Goal: Find specific page/section: Locate a particular part of the current website

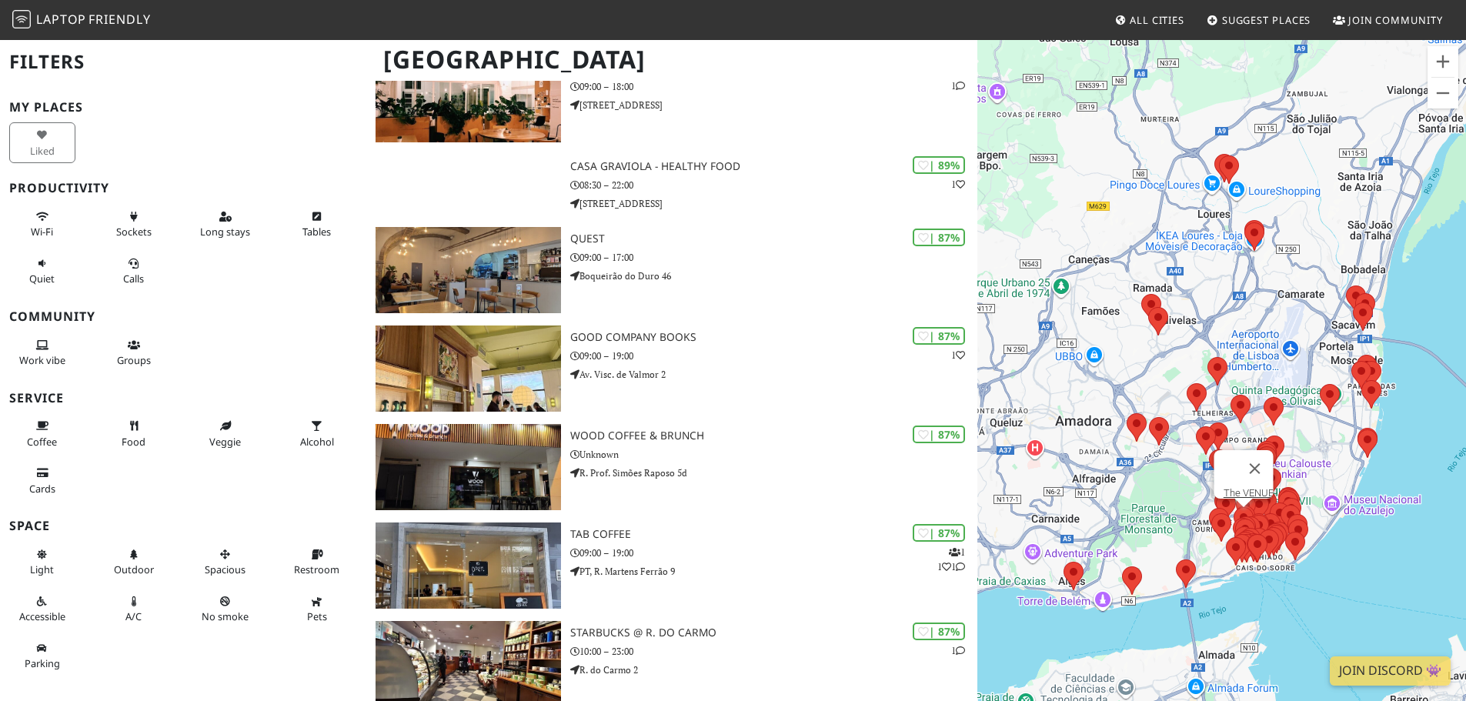
scroll to position [769, 0]
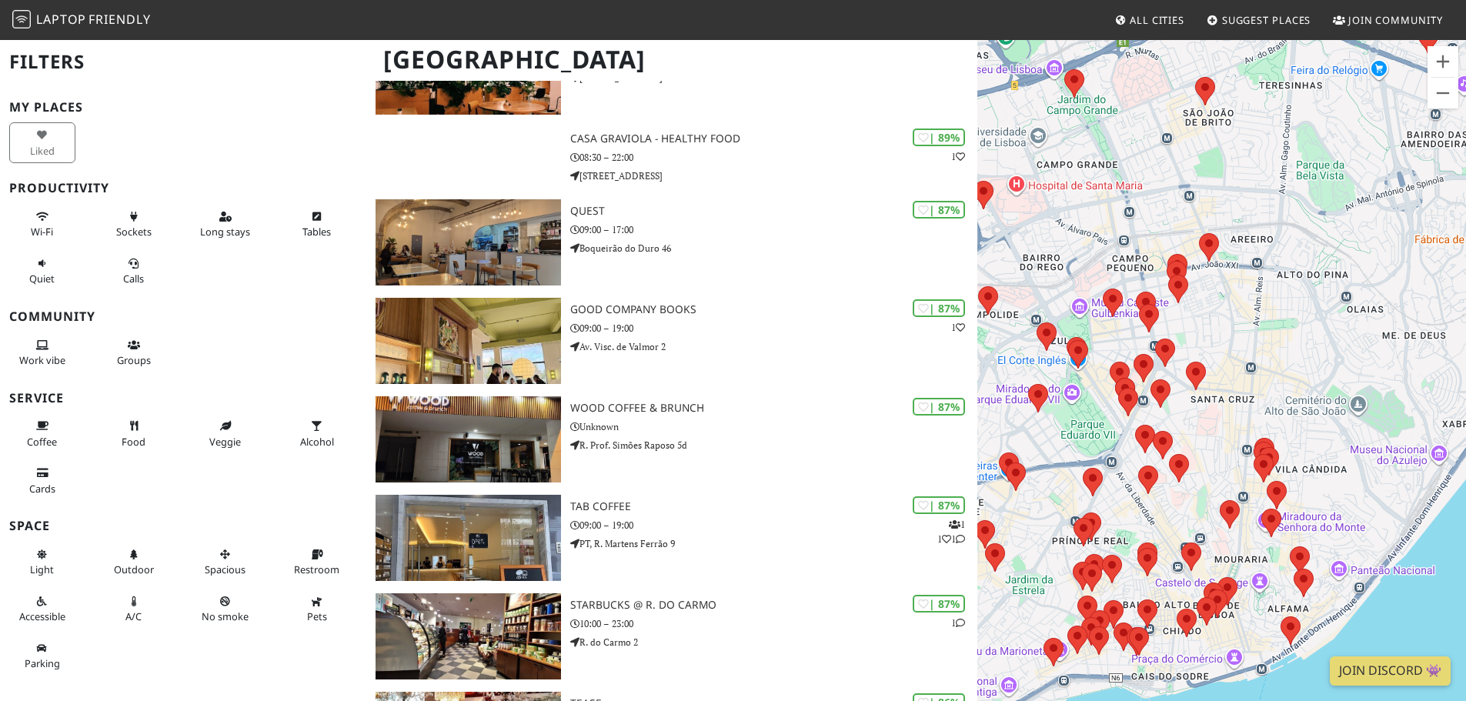
drag, startPoint x: 1256, startPoint y: 496, endPoint x: 1147, endPoint y: 212, distance: 304.9
click at [1147, 212] on div at bounding box center [1221, 388] width 489 height 701
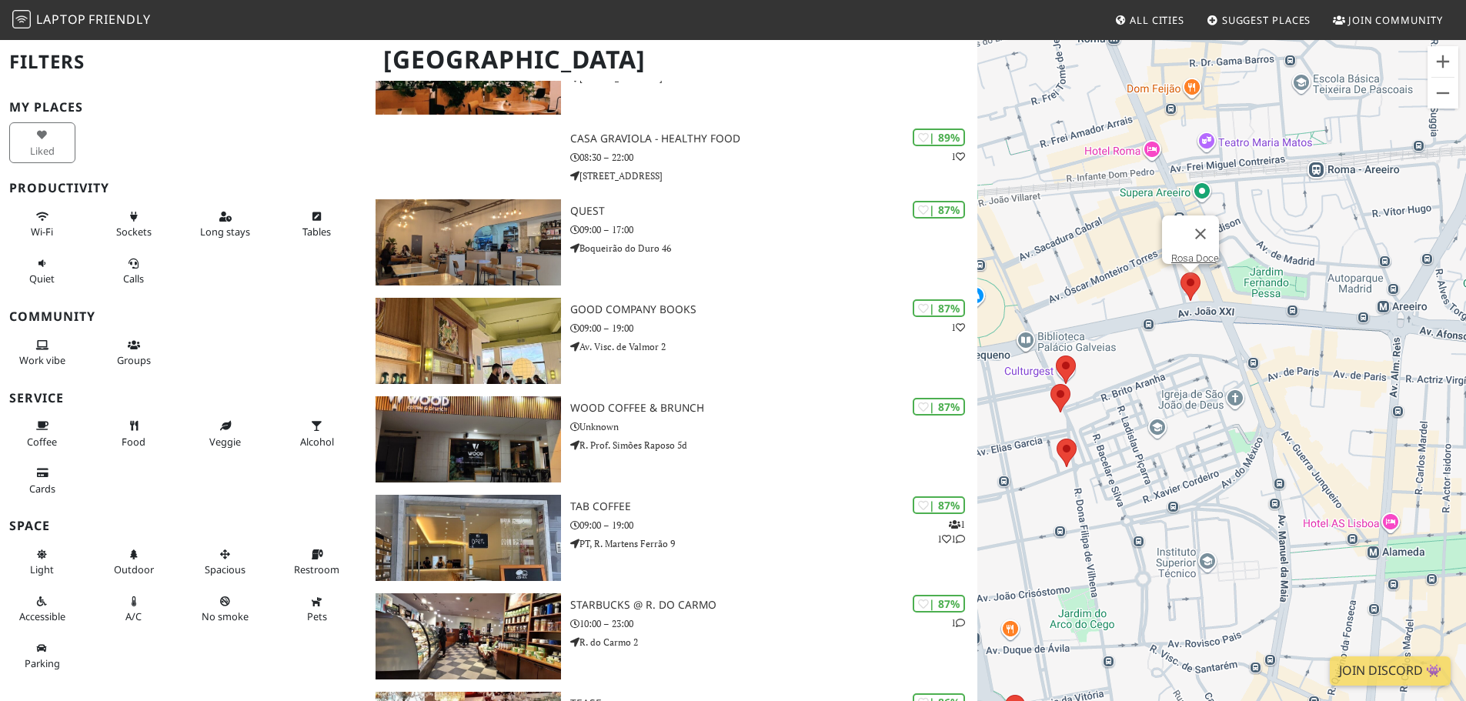
click at [1180, 272] on area at bounding box center [1180, 272] width 0 height 0
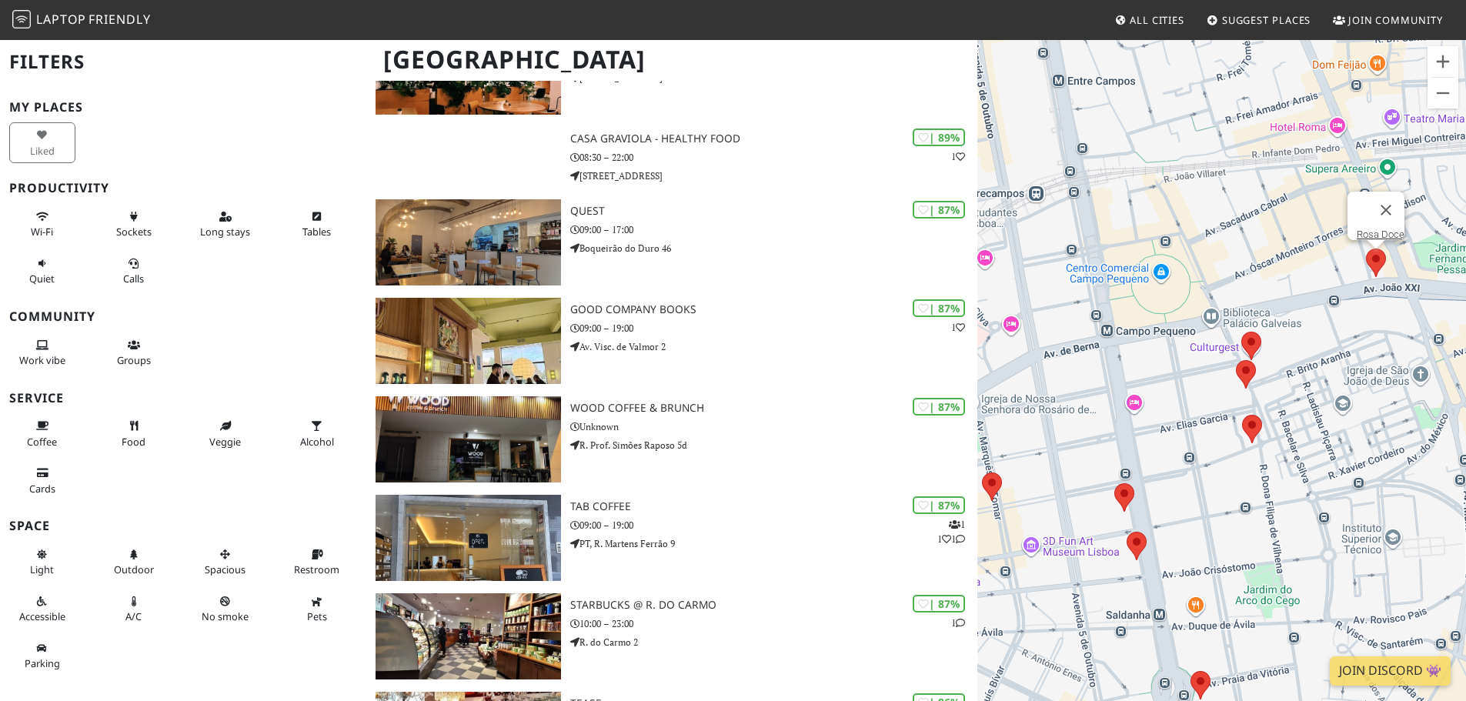
drag, startPoint x: 1135, startPoint y: 412, endPoint x: 1362, endPoint y: 379, distance: 229.4
click at [1362, 379] on div "Rosa Doce" at bounding box center [1221, 388] width 489 height 701
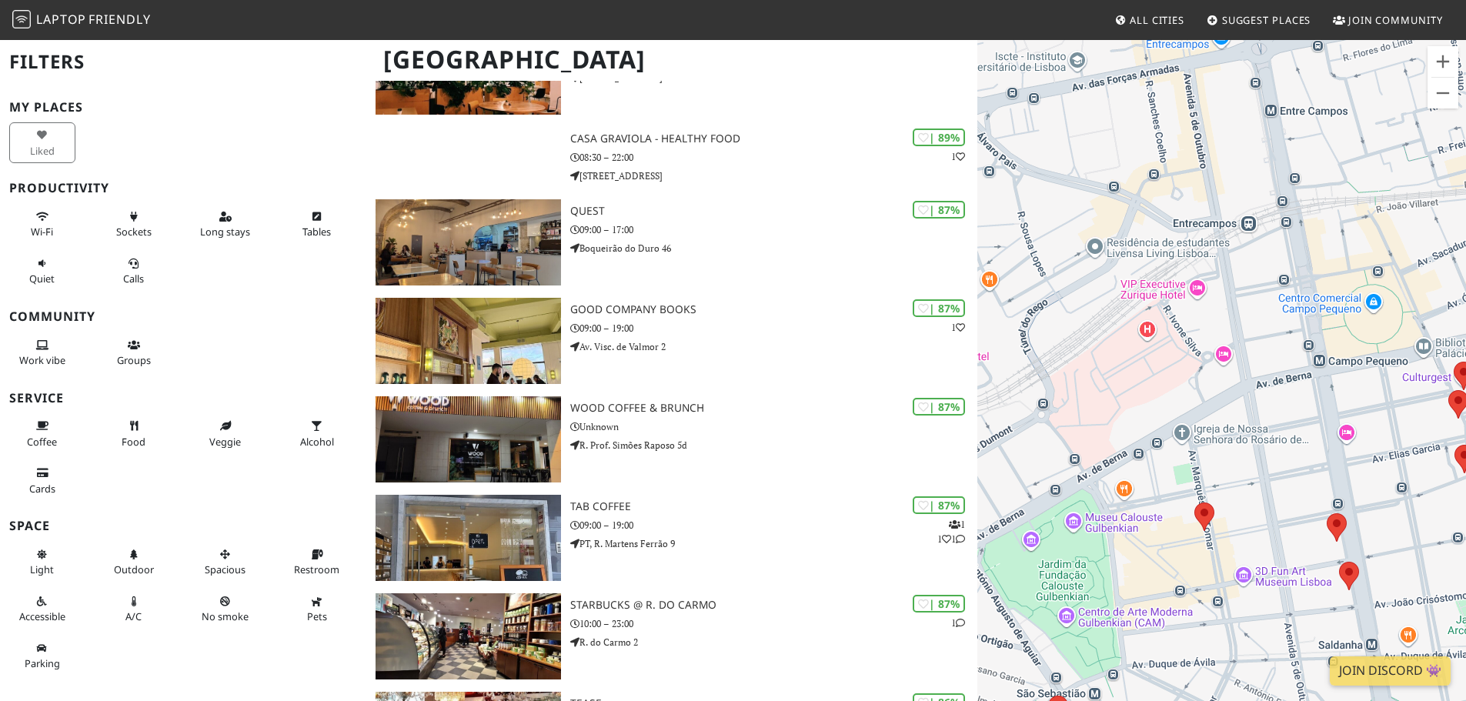
drag, startPoint x: 1126, startPoint y: 257, endPoint x: 1343, endPoint y: 296, distance: 220.5
click at [1343, 296] on div "Rosa Doce" at bounding box center [1221, 388] width 489 height 701
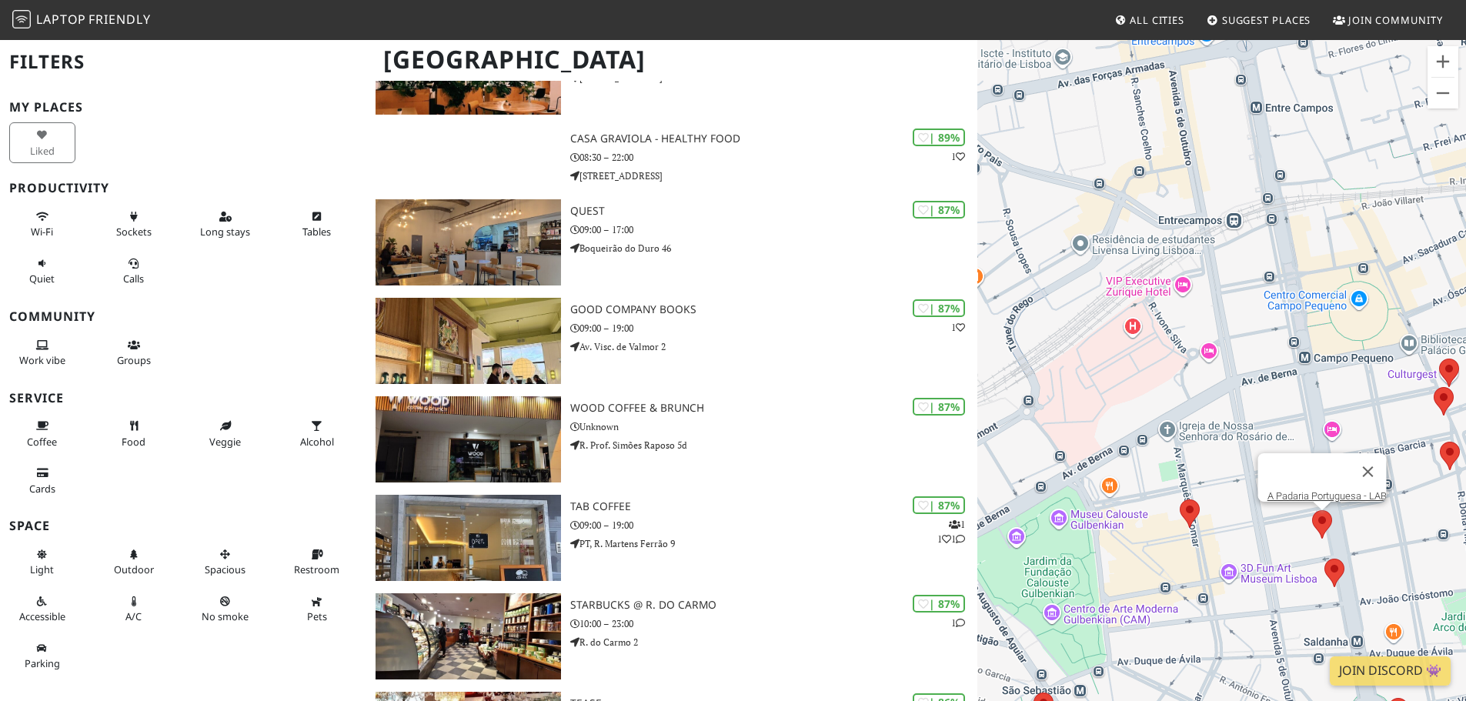
click at [1312, 510] on area at bounding box center [1312, 510] width 0 height 0
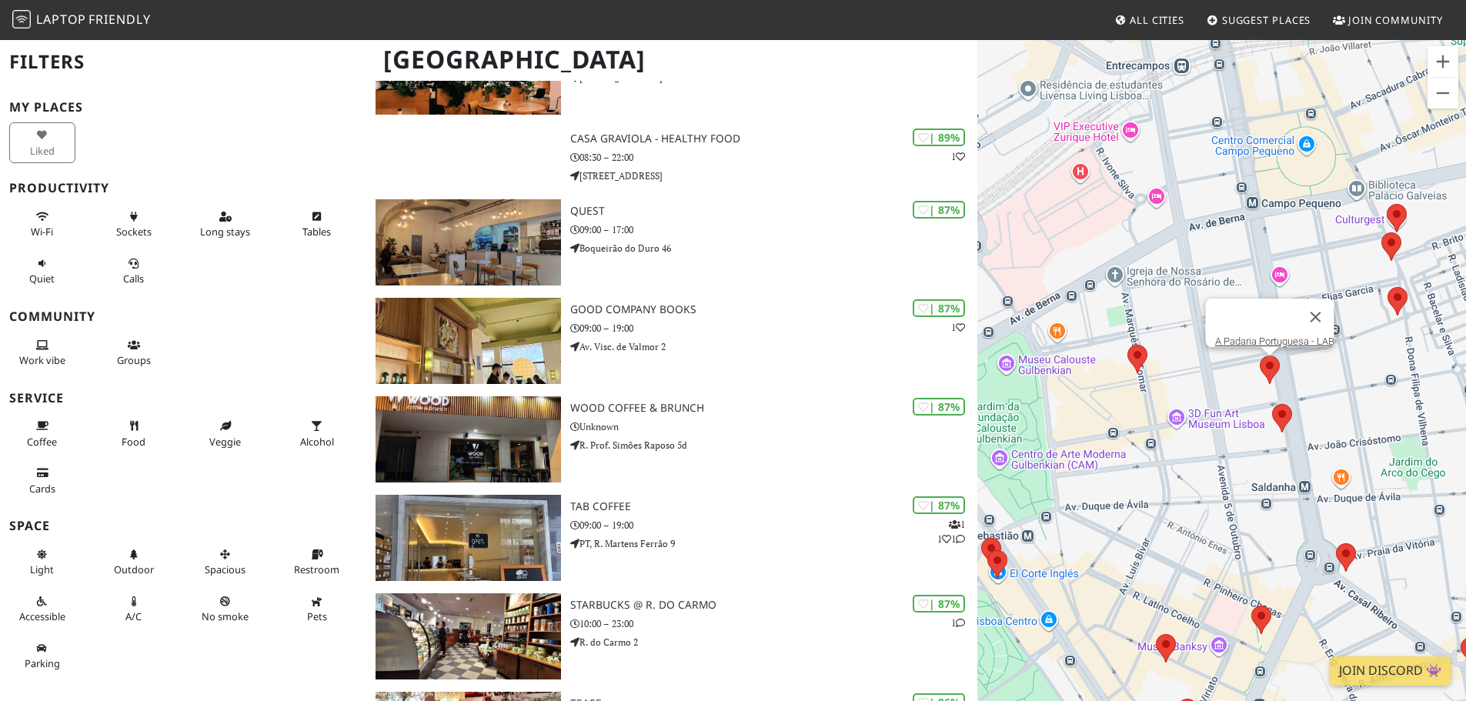
drag, startPoint x: 1340, startPoint y: 548, endPoint x: 1285, endPoint y: 390, distance: 167.2
click at [1285, 390] on div "A Padaria Portuguesa - LAB" at bounding box center [1221, 388] width 489 height 701
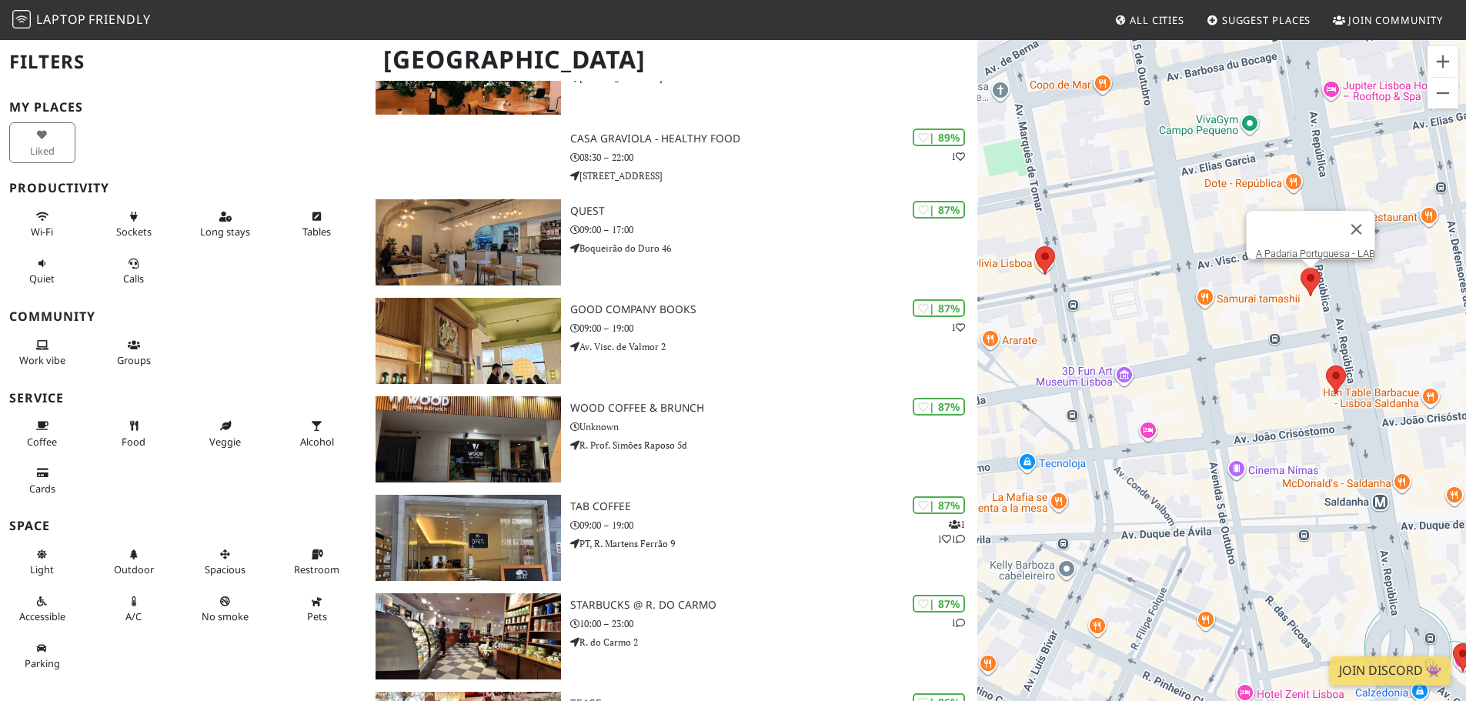
drag, startPoint x: 1256, startPoint y: 345, endPoint x: 1386, endPoint y: 329, distance: 131.0
click at [1386, 329] on div "A Padaria Portuguesa - LAB" at bounding box center [1221, 388] width 489 height 701
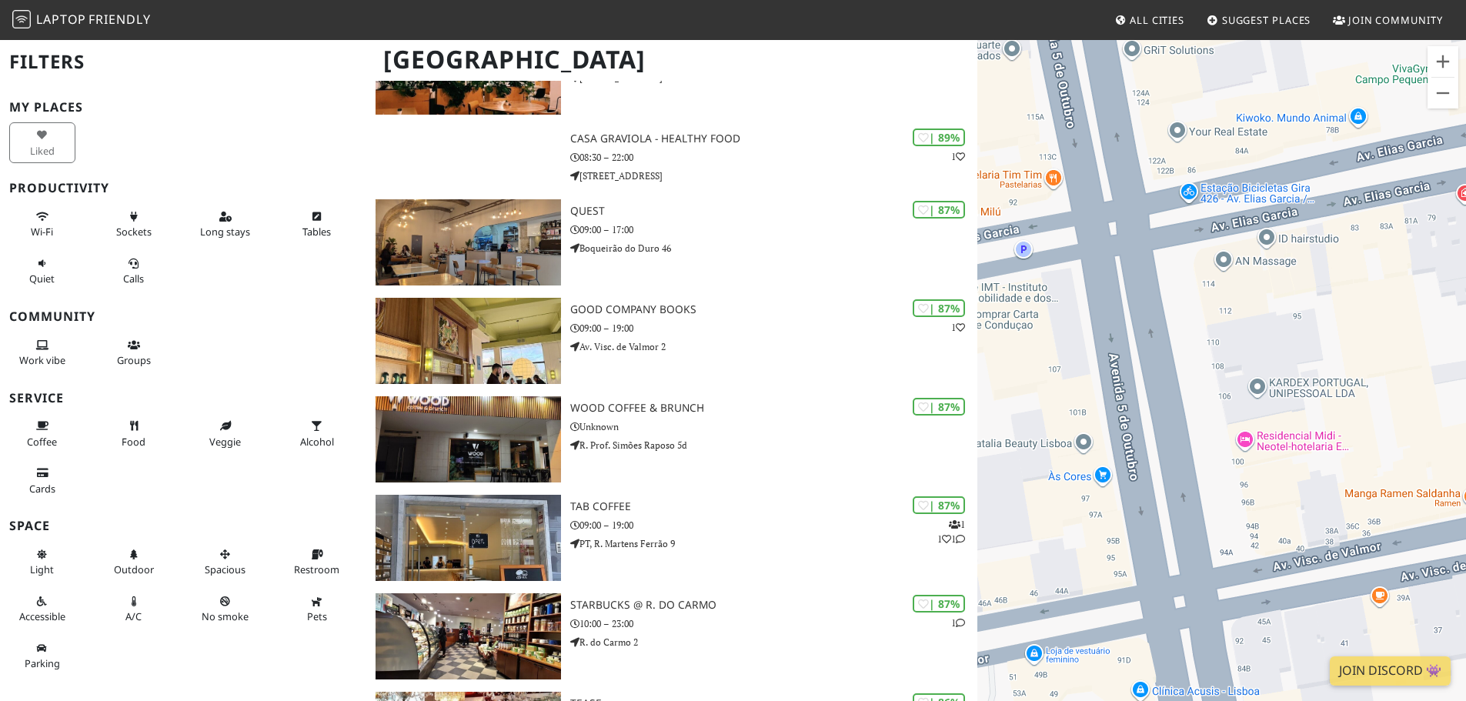
drag, startPoint x: 1156, startPoint y: 279, endPoint x: 1476, endPoint y: 271, distance: 320.2
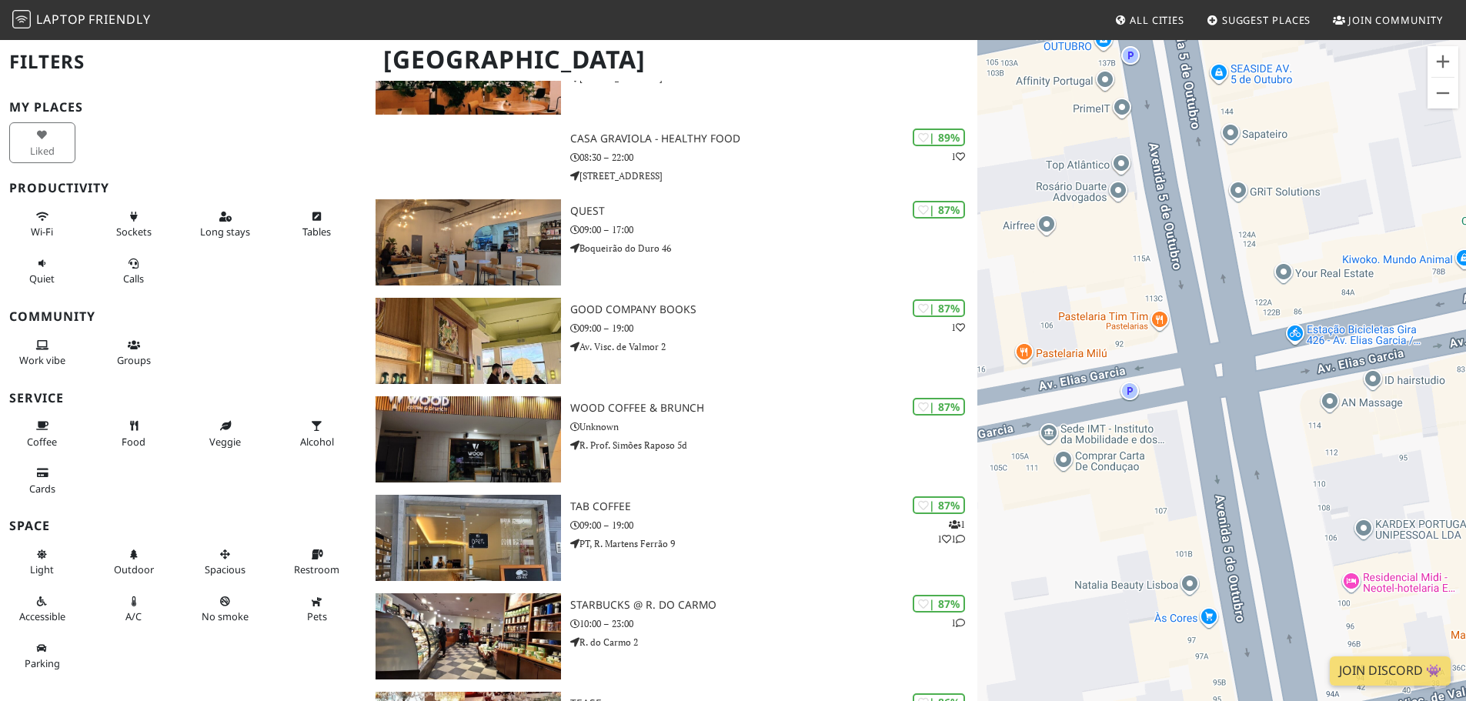
drag, startPoint x: 1004, startPoint y: 390, endPoint x: 1116, endPoint y: 536, distance: 184.4
click at [1116, 536] on div "A Padaria Portuguesa - LAB" at bounding box center [1221, 388] width 489 height 701
